Goal: Transaction & Acquisition: Purchase product/service

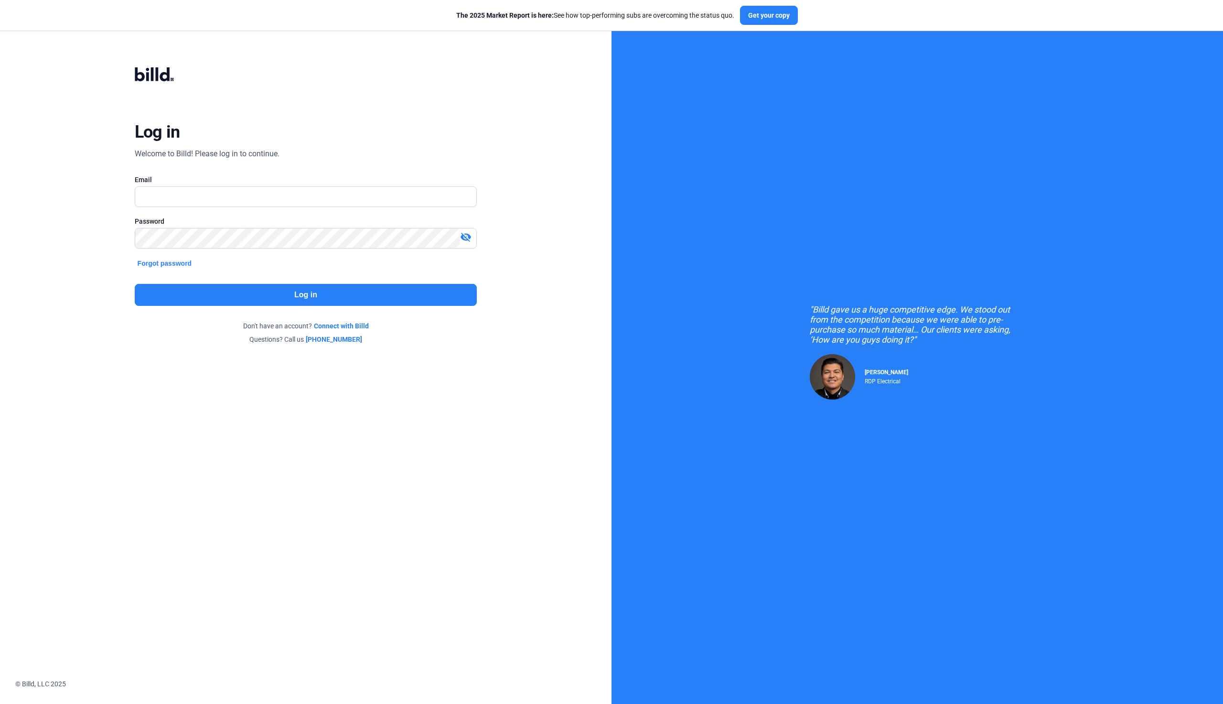
click at [0, 694] on nordpass-portal at bounding box center [0, 694] width 0 height 0
type input "[EMAIL_ADDRESS][DOMAIN_NAME]"
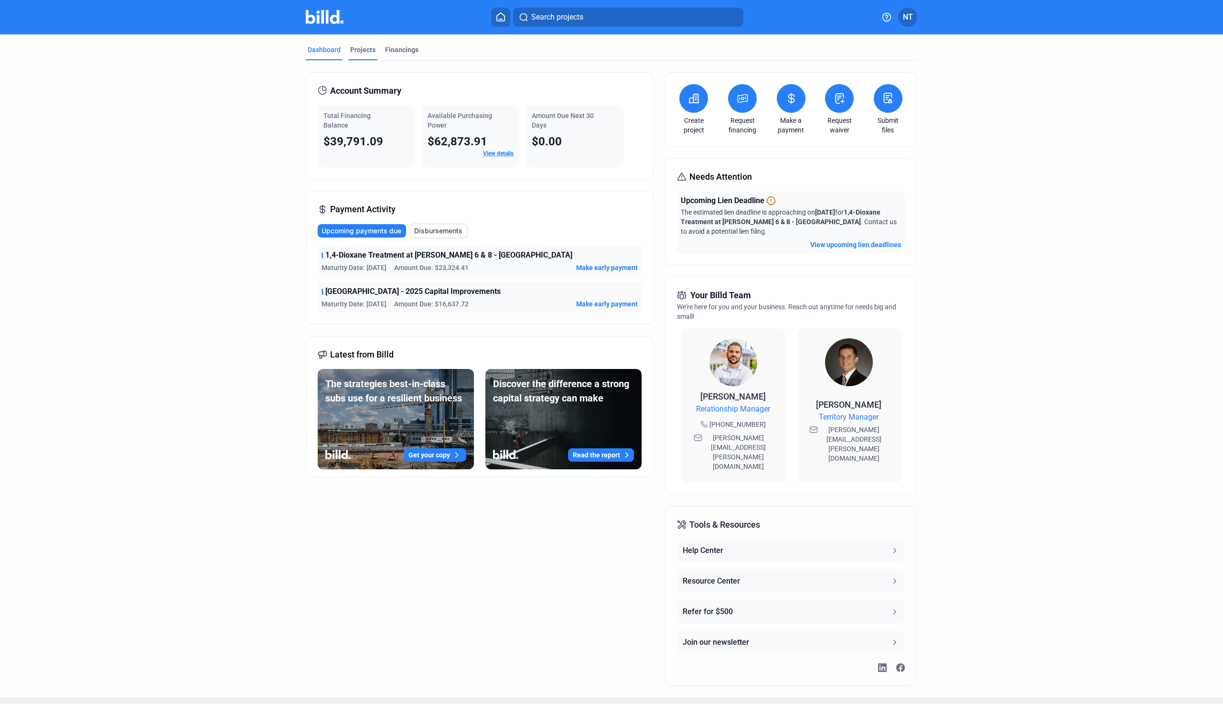
click at [367, 52] on div "Projects" at bounding box center [362, 50] width 25 height 10
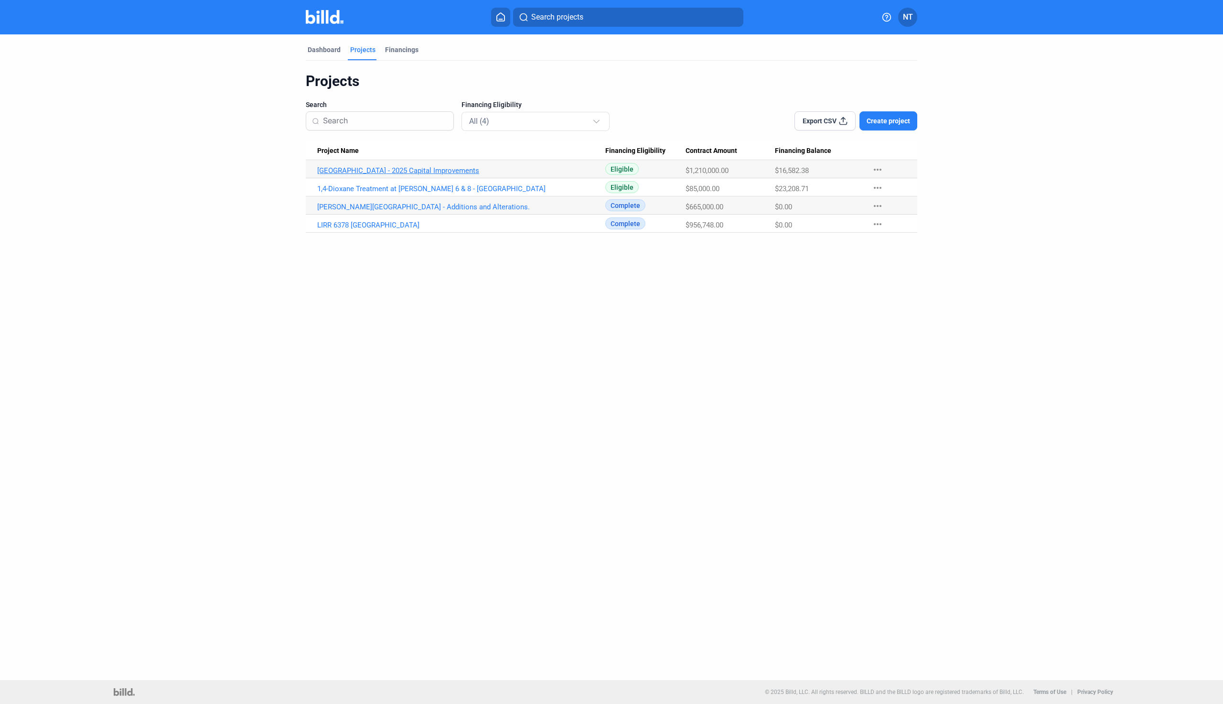
click at [353, 173] on link "[GEOGRAPHIC_DATA] - 2025 Capital Improvements" at bounding box center [461, 170] width 288 height 9
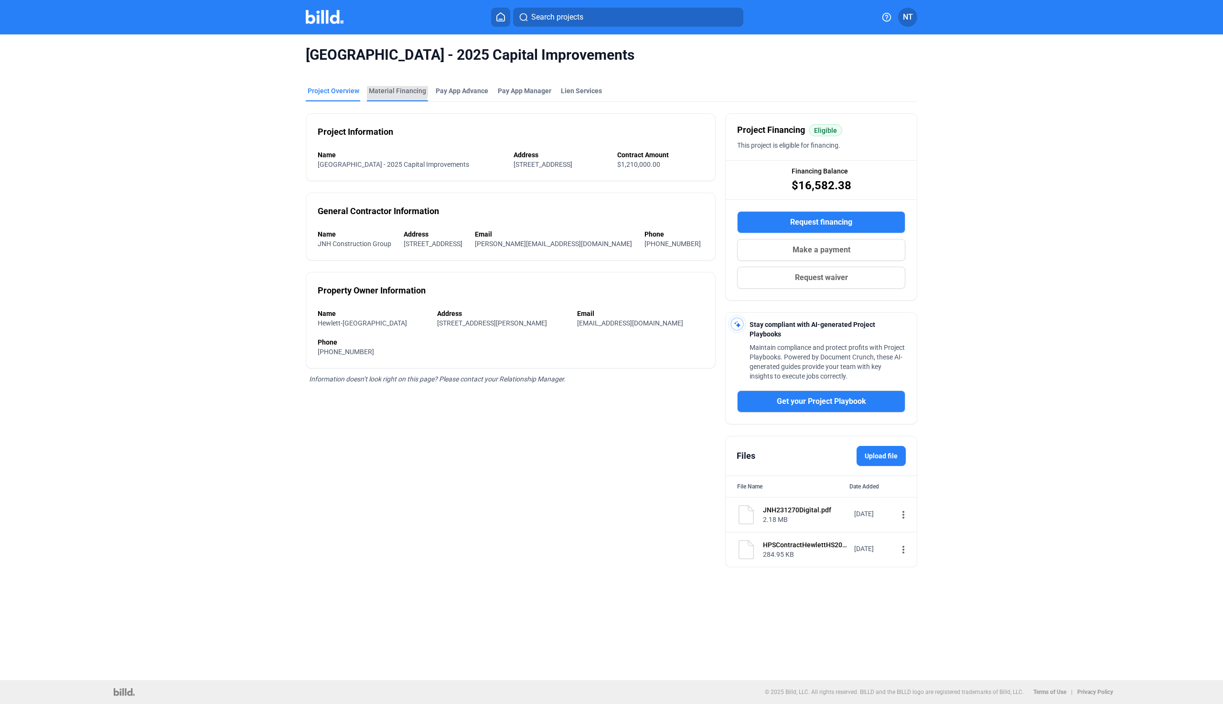
click at [390, 89] on div "Material Financing" at bounding box center [397, 91] width 57 height 10
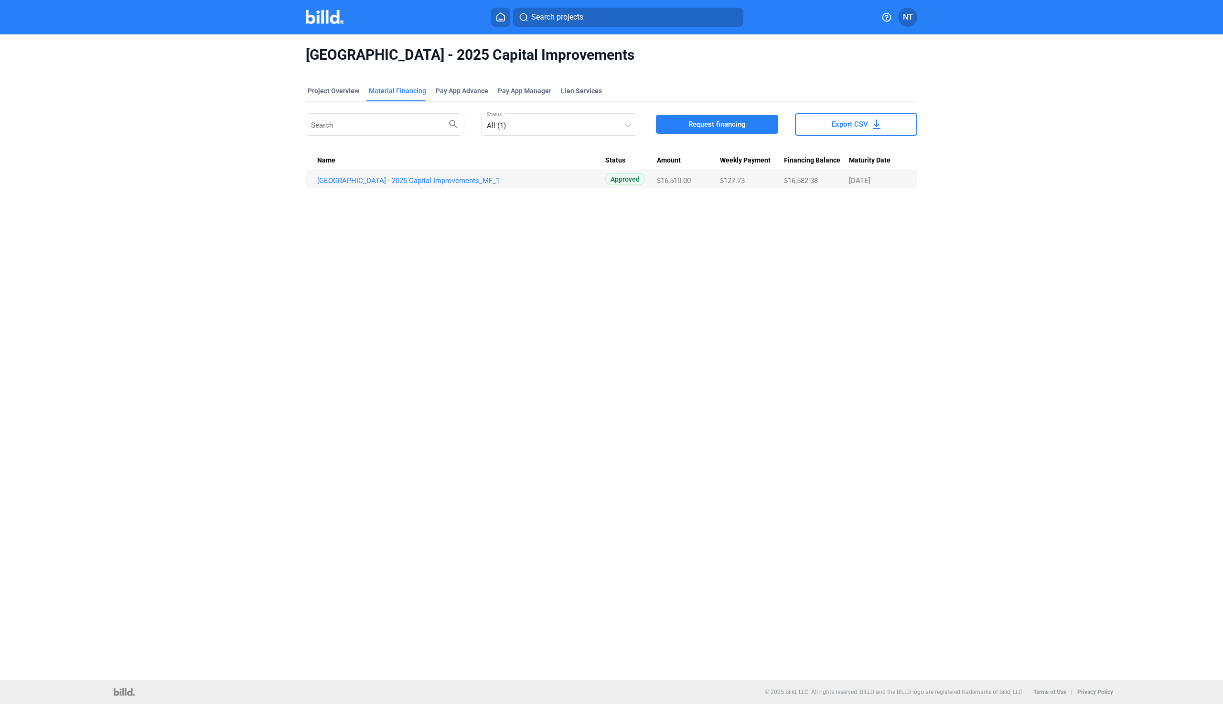
click at [697, 122] on span "Request financing" at bounding box center [716, 124] width 57 height 10
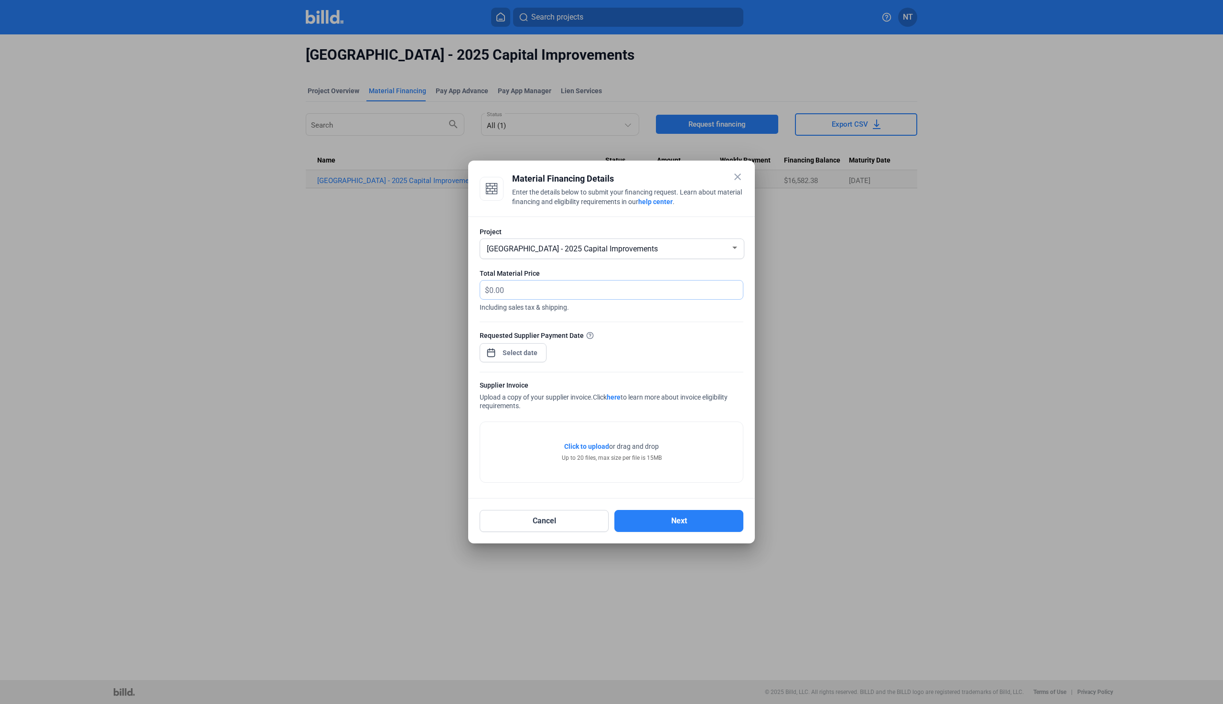
drag, startPoint x: 519, startPoint y: 290, endPoint x: 424, endPoint y: 282, distance: 94.9
click at [430, 282] on div "close Material Financing Details Enter the details below to submit your financi…" at bounding box center [611, 352] width 1223 height 704
drag, startPoint x: 509, startPoint y: 291, endPoint x: 483, endPoint y: 285, distance: 26.4
click at [483, 285] on div "$" at bounding box center [611, 289] width 263 height 19
type input "16,000.00"
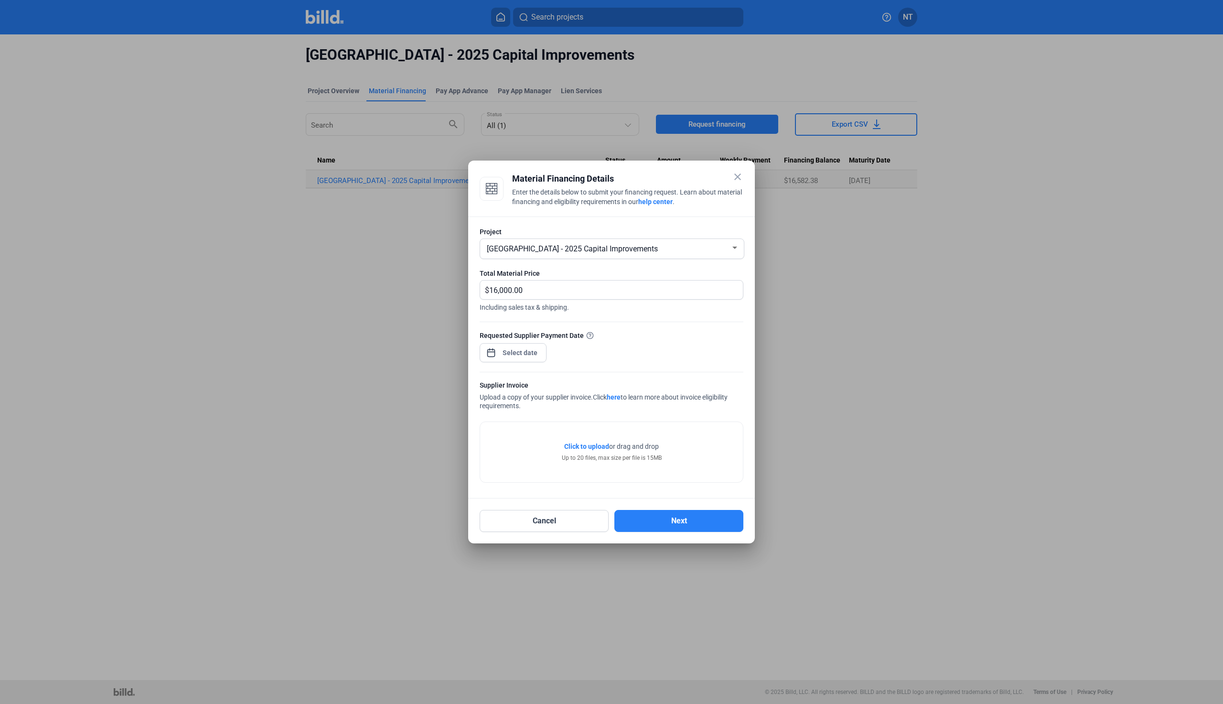
click at [529, 361] on div at bounding box center [520, 352] width 41 height 17
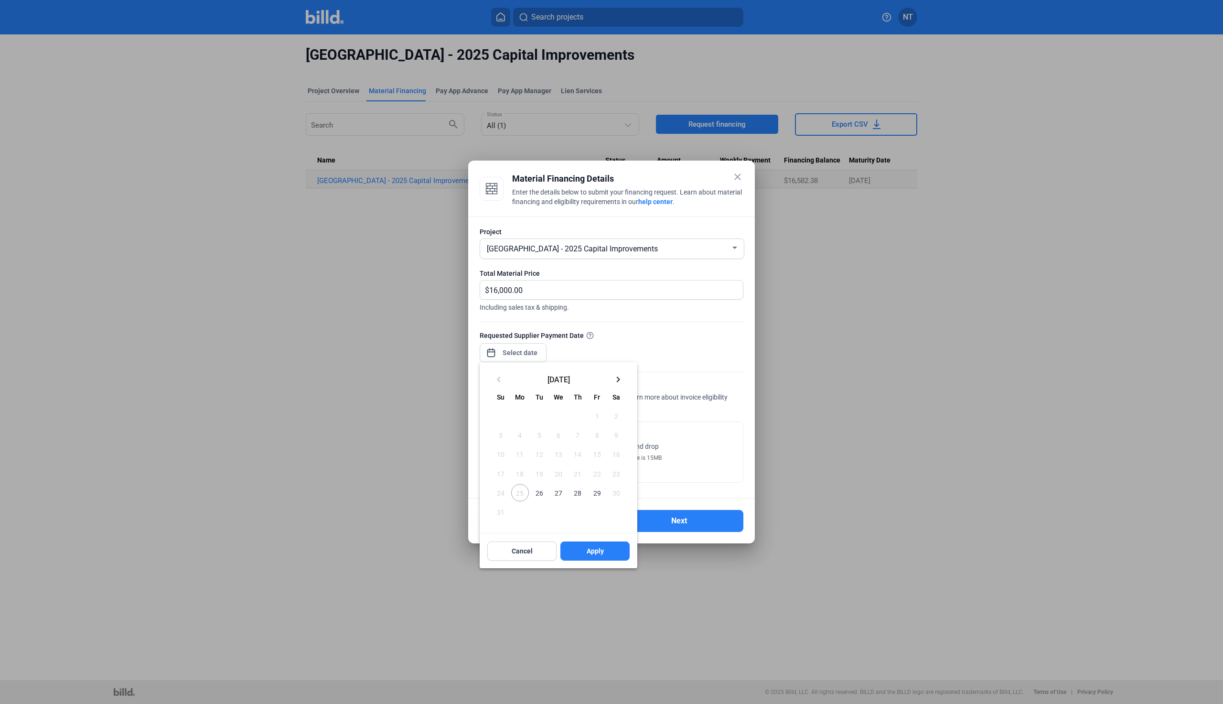
click at [522, 354] on div at bounding box center [611, 352] width 1223 height 704
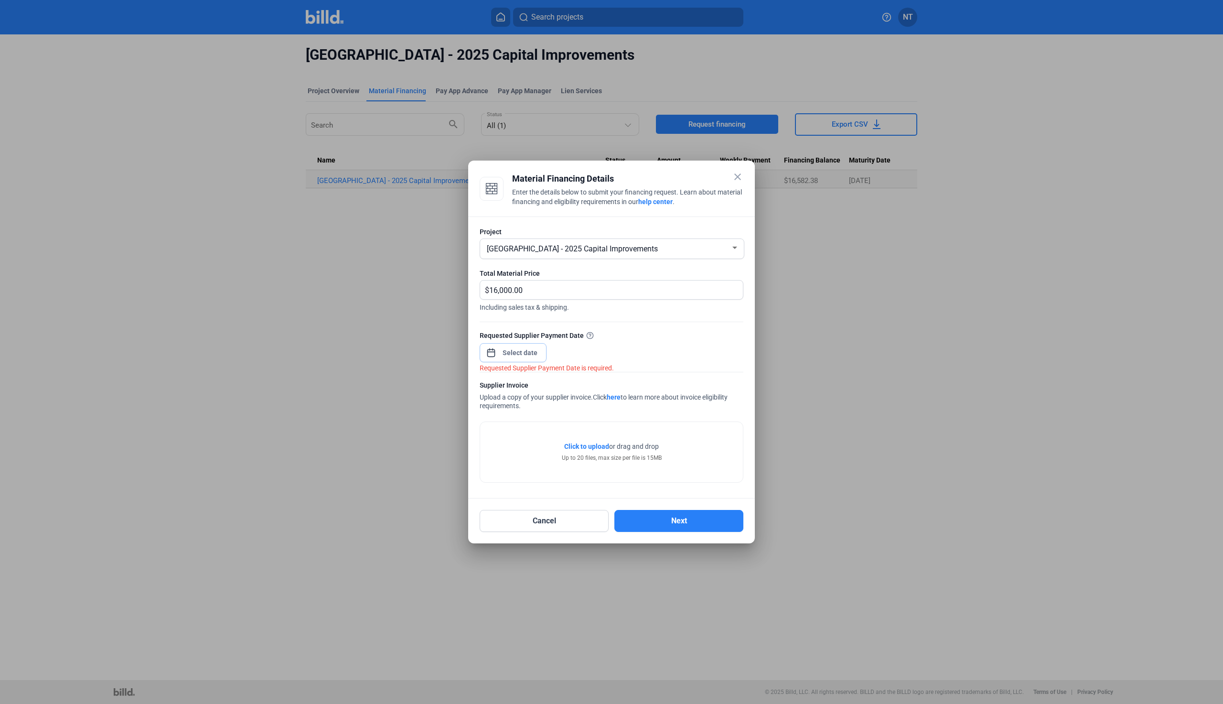
click at [522, 354] on input at bounding box center [520, 352] width 41 height 11
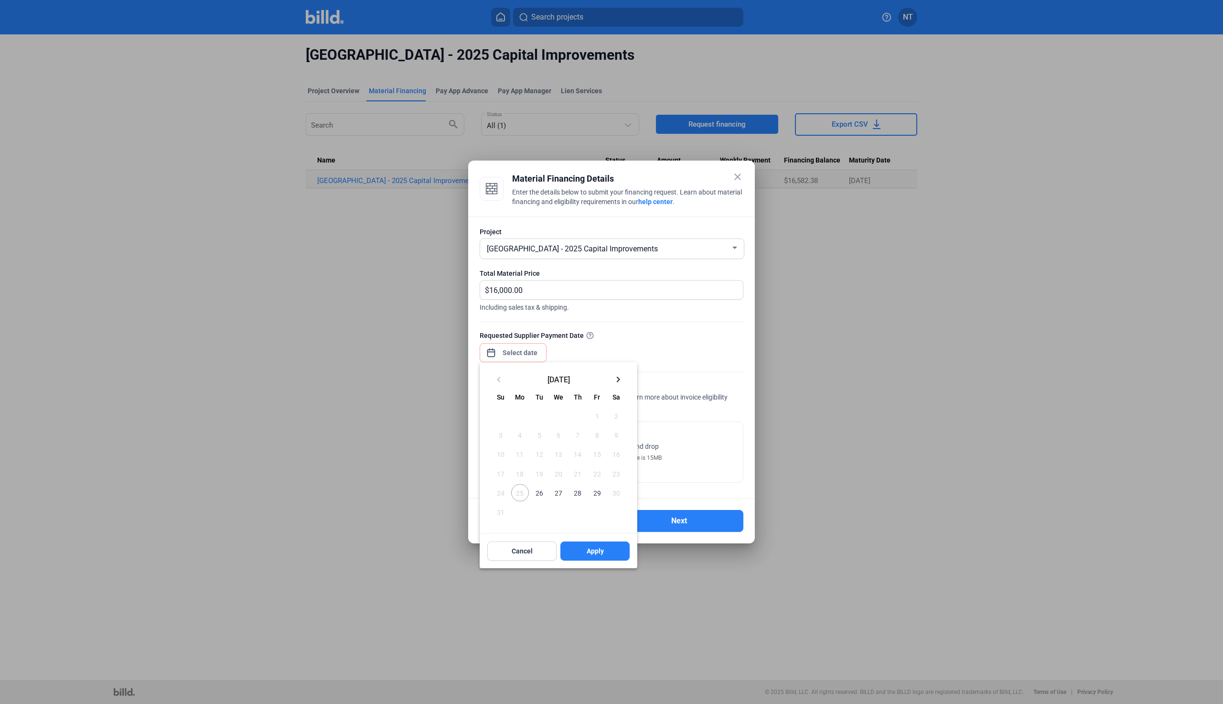
click at [536, 494] on span "26" at bounding box center [539, 492] width 17 height 17
click at [603, 552] on span "Apply" at bounding box center [595, 551] width 17 height 10
type input "[DATE]"
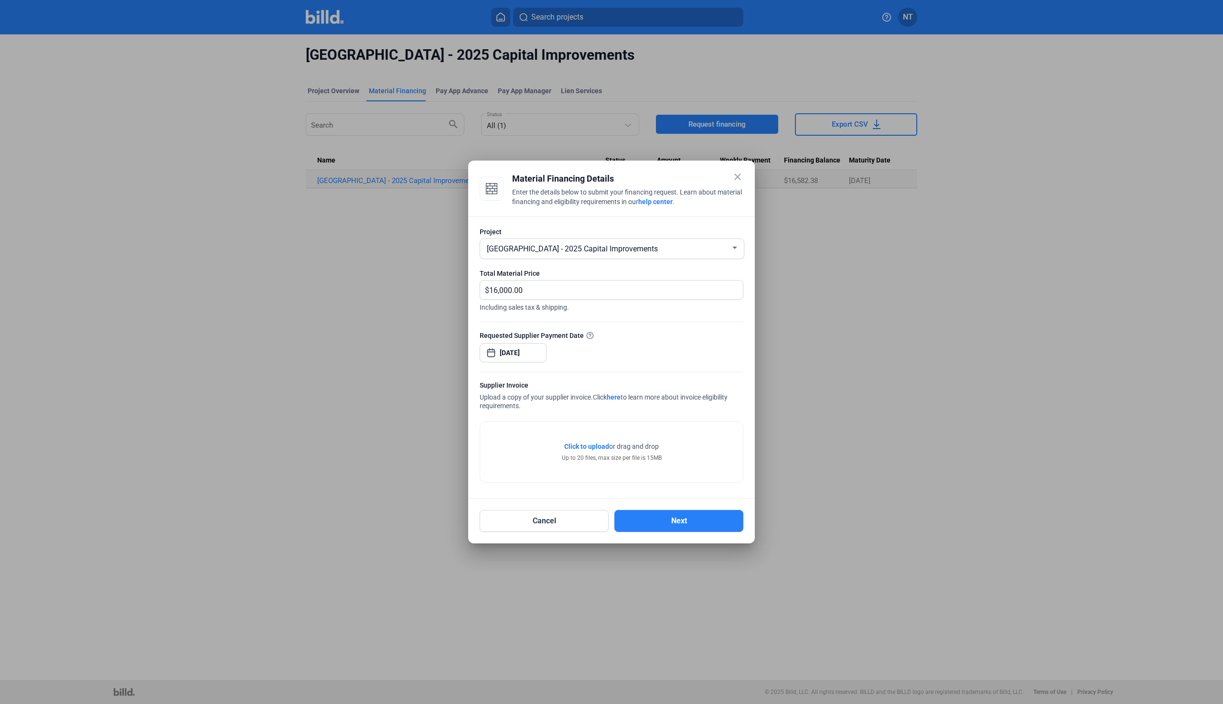
click at [582, 449] on span "Click to upload" at bounding box center [586, 446] width 45 height 8
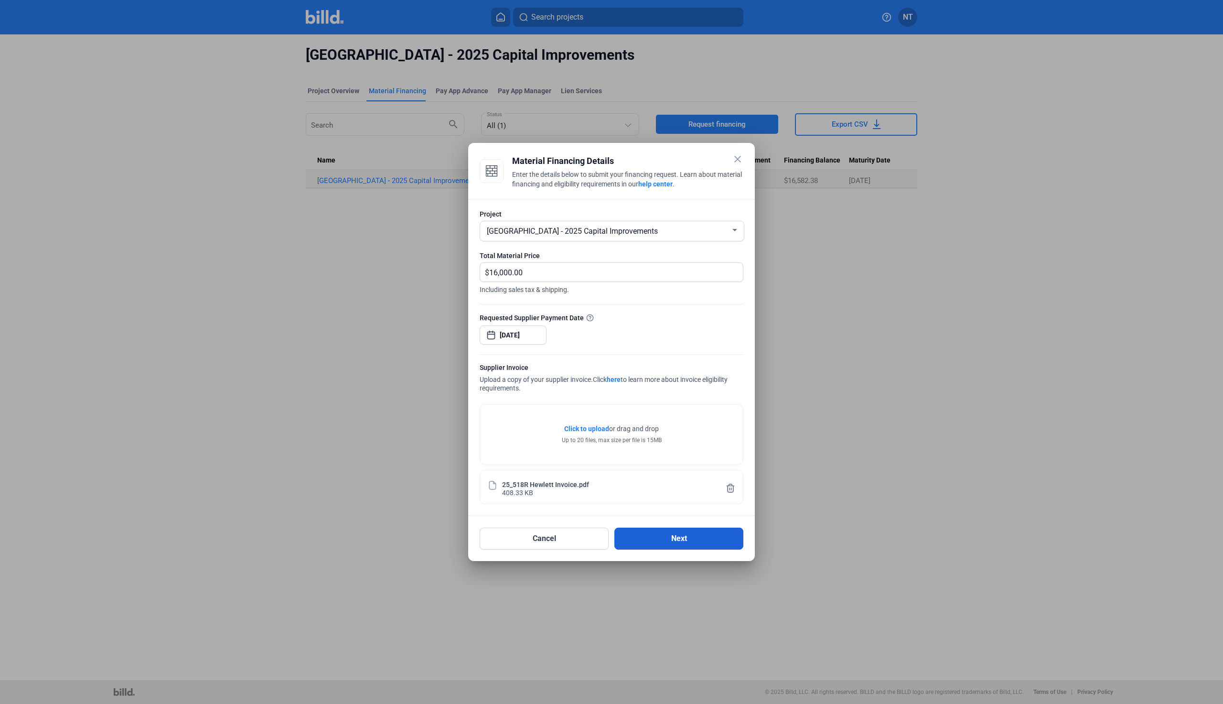
click at [656, 545] on button "Next" at bounding box center [678, 538] width 129 height 22
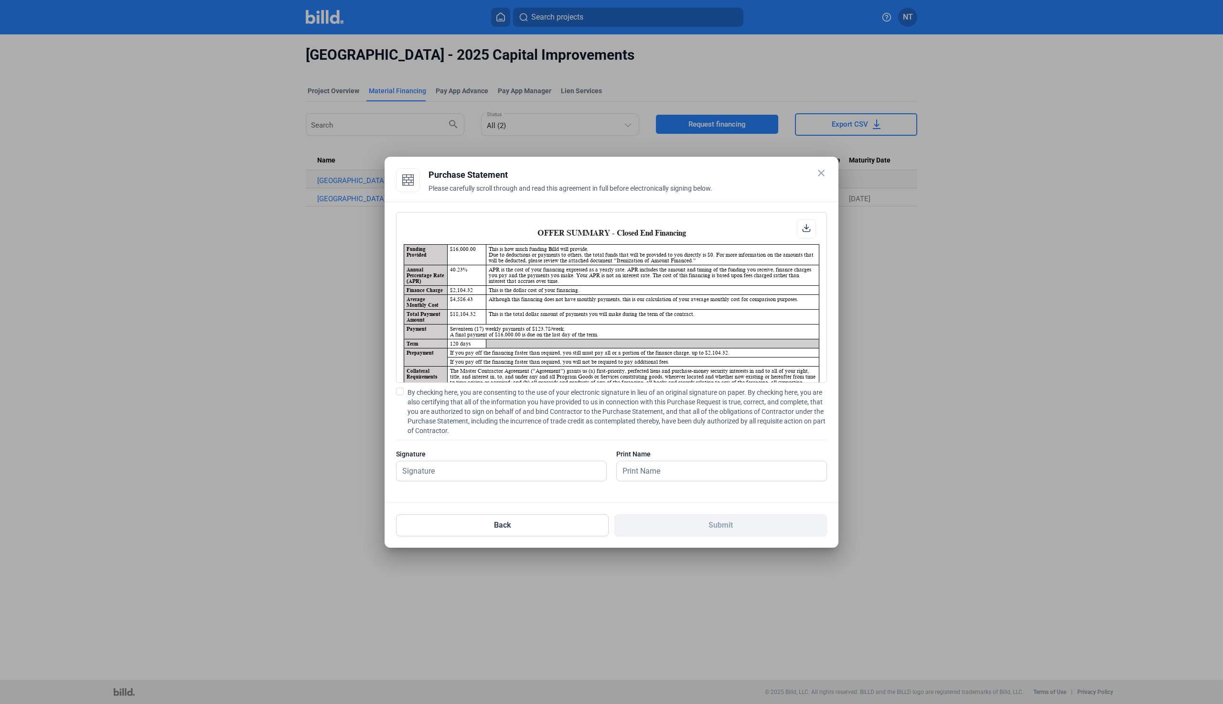
scroll to position [0, 0]
click at [472, 469] on input "text" at bounding box center [502, 471] width 210 height 20
type input "[PERSON_NAME]"
click at [658, 467] on input "[PERSON_NAME]" at bounding box center [722, 471] width 210 height 20
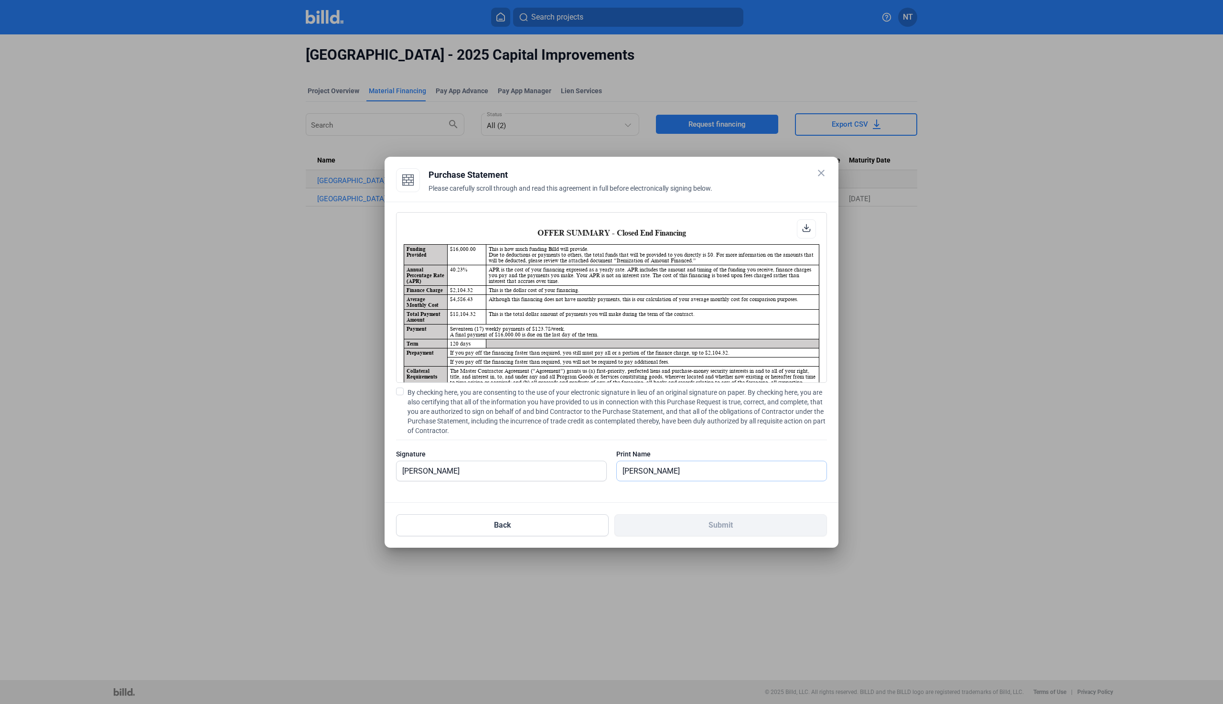
click at [688, 466] on input "[PERSON_NAME]" at bounding box center [722, 471] width 210 height 20
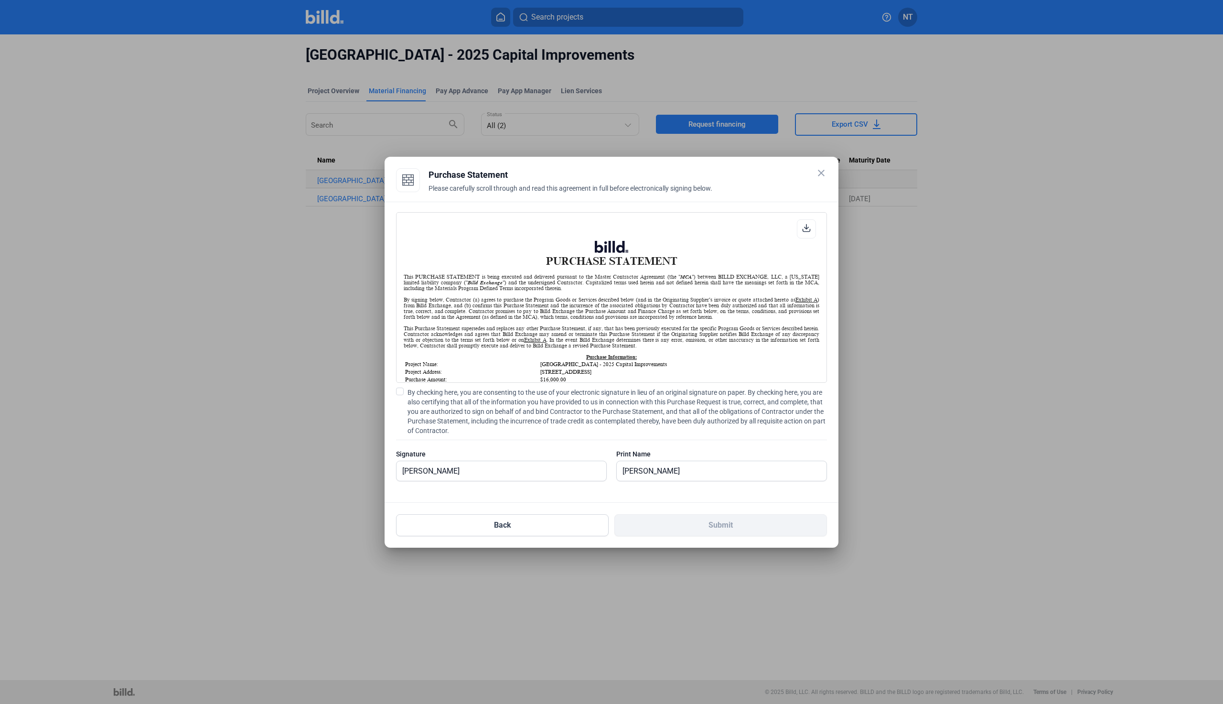
click at [394, 396] on div "OFFER SUMMARY - Closed End Financing Funding Provided $16,000.00 This is how mu…" at bounding box center [612, 352] width 454 height 301
click at [398, 393] on span at bounding box center [400, 391] width 8 height 8
click at [0, 0] on input "By checking here, you are consenting to the use of your electronic signature in…" at bounding box center [0, 0] width 0 height 0
click at [773, 522] on button "Submit" at bounding box center [720, 525] width 213 height 22
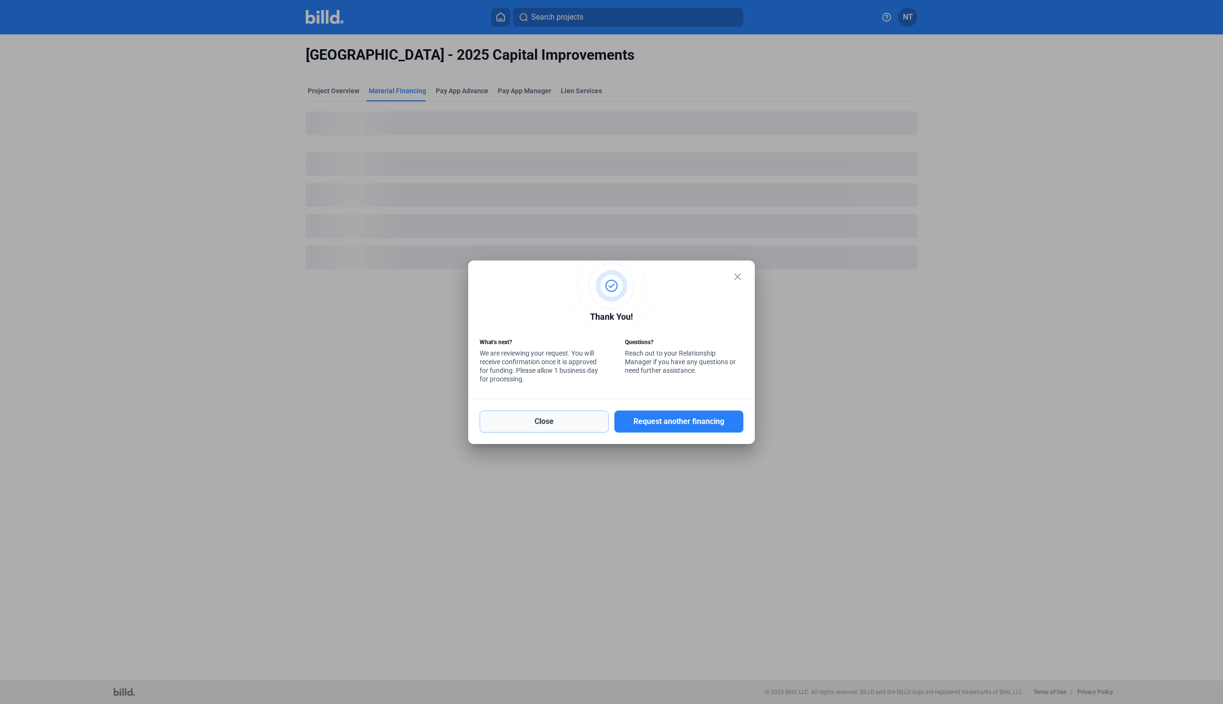
click at [549, 420] on button "Close" at bounding box center [544, 421] width 129 height 22
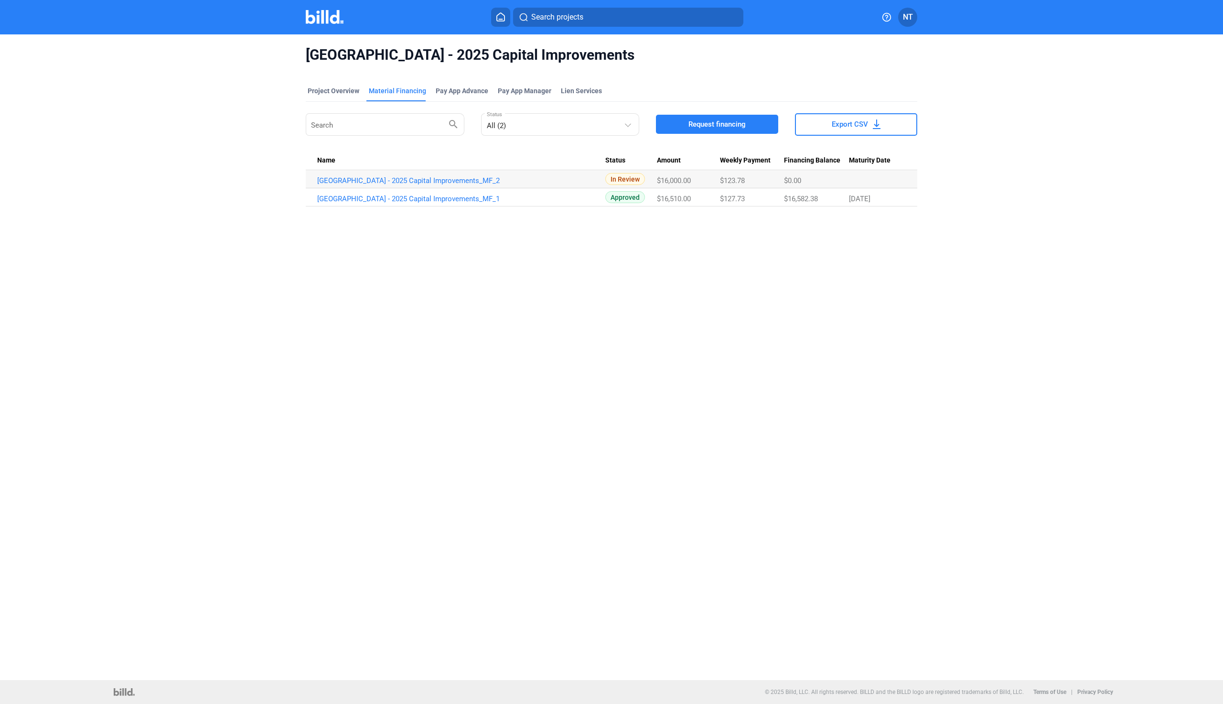
click at [320, 20] on img at bounding box center [325, 17] width 38 height 14
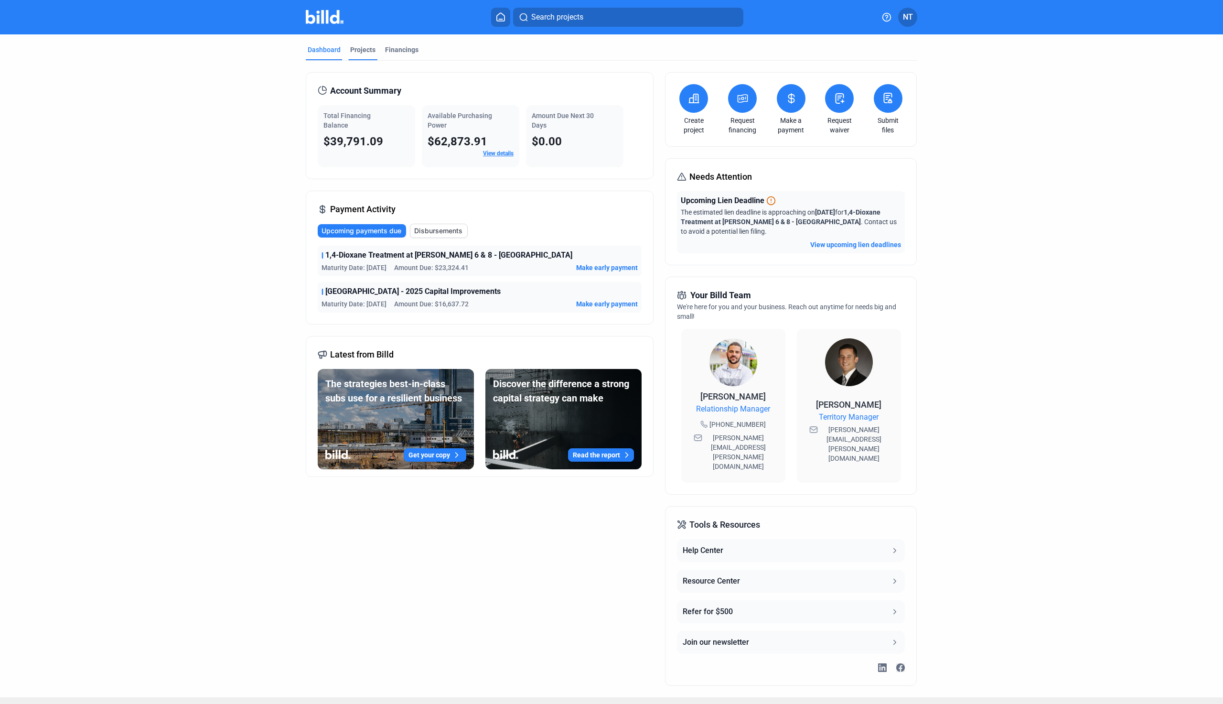
click at [363, 57] on div "Projects" at bounding box center [362, 52] width 29 height 15
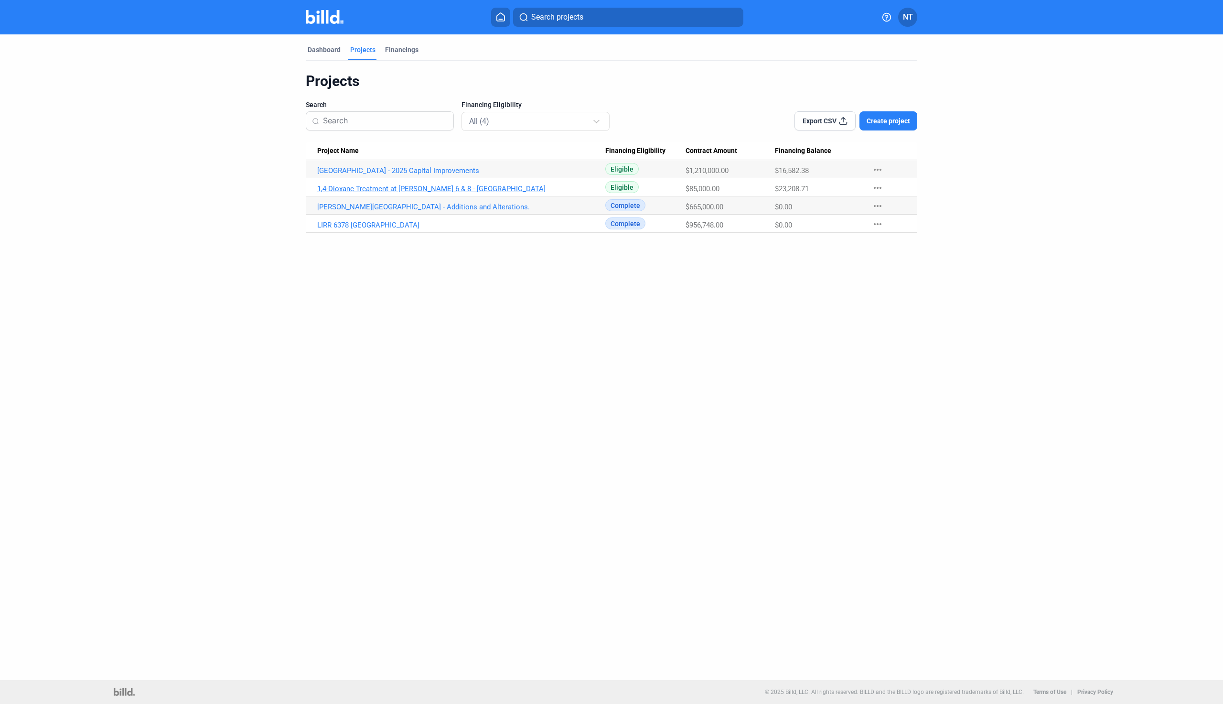
click at [403, 191] on link "1,4-Dioxane Treatment at [PERSON_NAME] 6 & 8 - [GEOGRAPHIC_DATA]" at bounding box center [461, 188] width 288 height 9
